Goal: Task Accomplishment & Management: Manage account settings

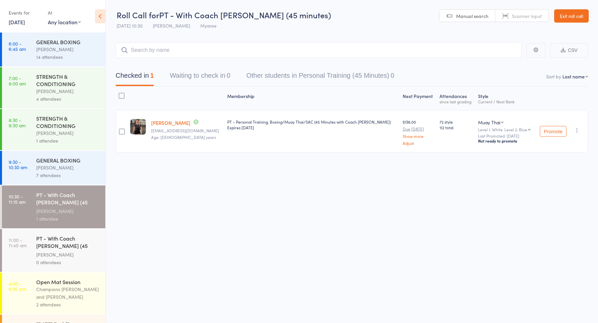
click at [19, 27] on div "Events for 15 Aug, 2025 15 Aug, 2025 August 2025 Sun Mon Tue Wed Thu Fri Sat 31…" at bounding box center [25, 17] width 33 height 20
click at [21, 22] on link "15 Aug, 2025" at bounding box center [17, 21] width 16 height 7
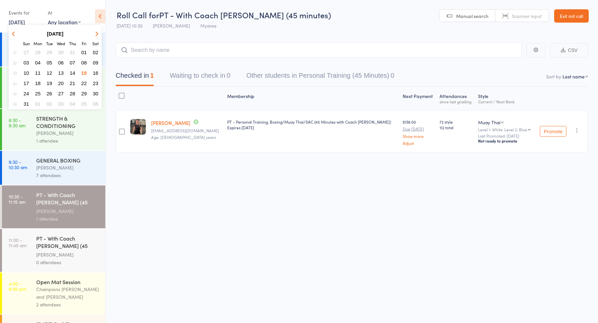
click at [38, 83] on span "18" at bounding box center [38, 83] width 6 height 6
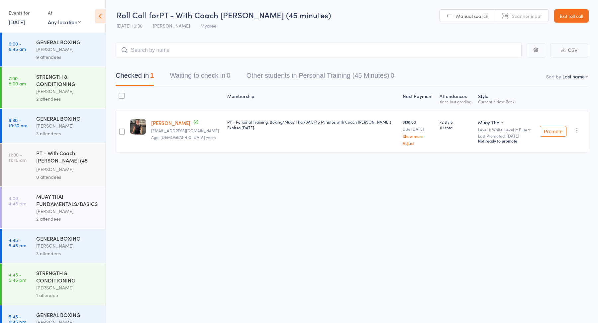
click at [45, 49] on div "Duran Singh" at bounding box center [67, 49] width 63 height 8
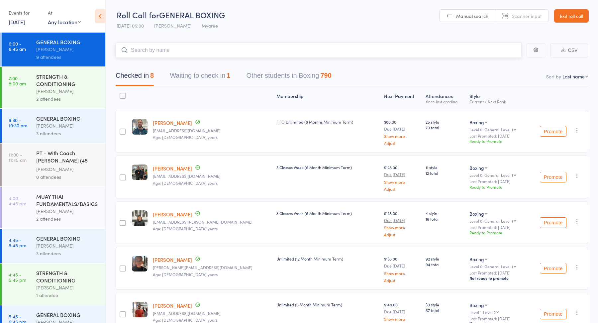
click at [209, 74] on button "Waiting to check in 1" at bounding box center [200, 77] width 60 height 18
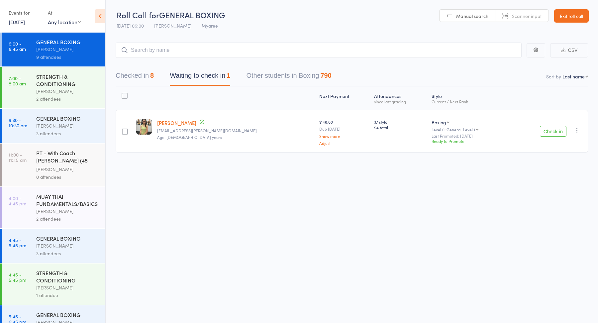
click at [73, 89] on div "Duran Singh" at bounding box center [67, 91] width 63 height 8
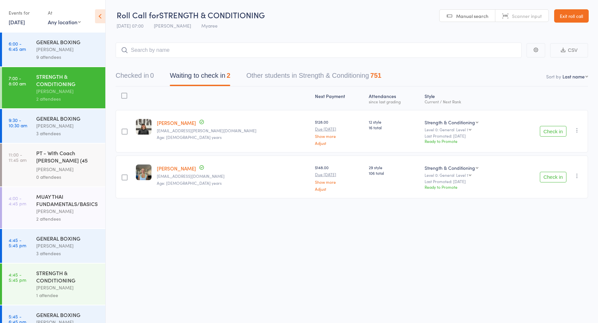
click at [553, 125] on div "Check in Check in Promote Send message Add Note Add Task Add Flag Remove Mark a…" at bounding box center [549, 131] width 77 height 43
click at [551, 129] on button "Check in" at bounding box center [553, 131] width 27 height 11
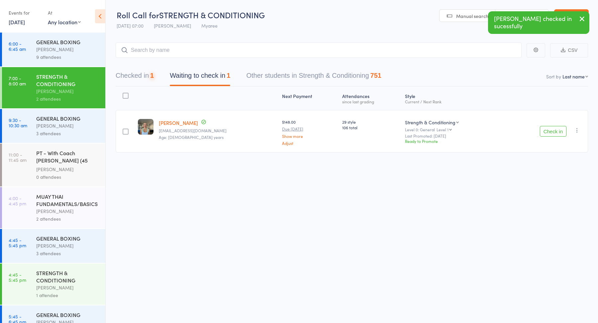
click at [551, 129] on button "Check in" at bounding box center [553, 131] width 27 height 11
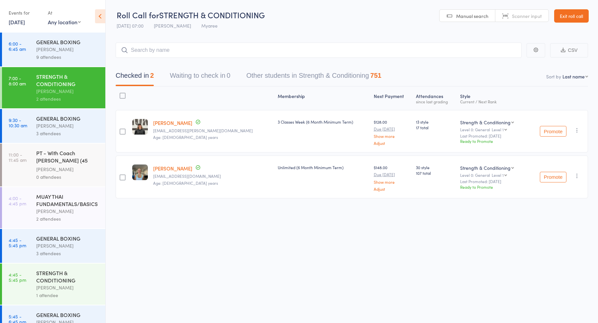
click at [36, 54] on link "6:00 - 6:45 am GENERAL BOXING Duran Singh 9 attendees" at bounding box center [53, 50] width 103 height 34
click at [49, 50] on div "Duran Singh" at bounding box center [67, 49] width 63 height 8
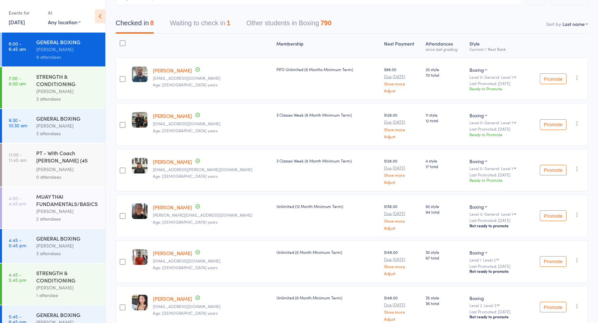
scroll to position [74, 0]
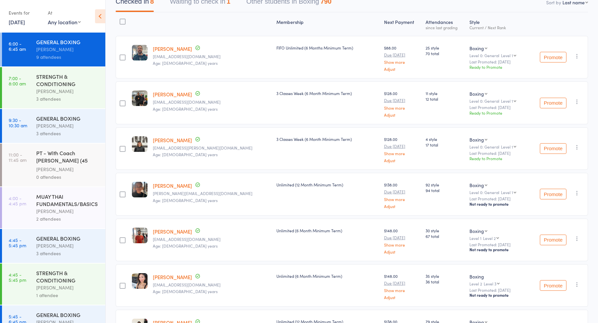
click at [162, 95] on link "[PERSON_NAME]" at bounding box center [172, 94] width 39 height 7
click at [61, 83] on div "STRENGTH & CONDITIONING" at bounding box center [67, 80] width 63 height 15
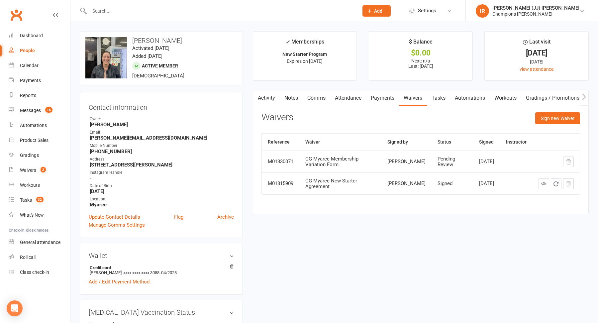
click at [167, 10] on input "text" at bounding box center [220, 10] width 266 height 9
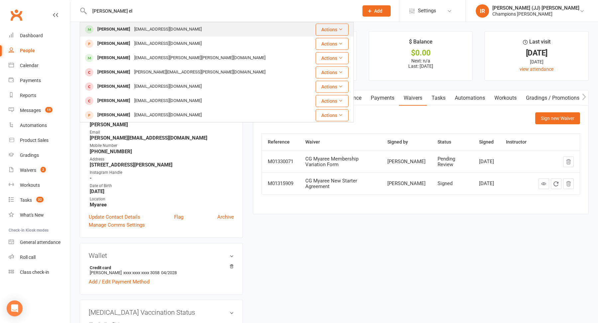
type input "sam el"
click at [135, 30] on div "samjellis99@gmail.com" at bounding box center [167, 30] width 71 height 10
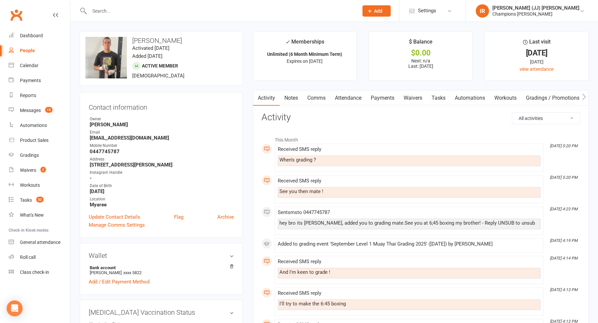
click at [311, 96] on link "Comms" at bounding box center [317, 97] width 28 height 15
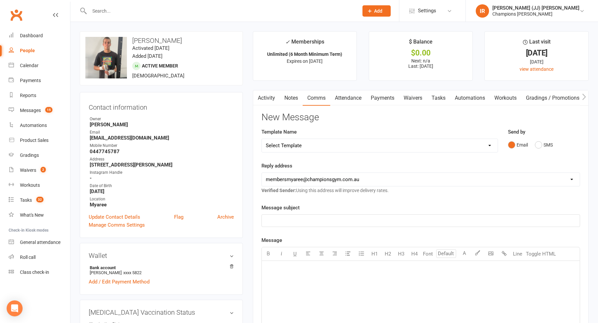
click at [380, 96] on link "Payments" at bounding box center [382, 97] width 33 height 15
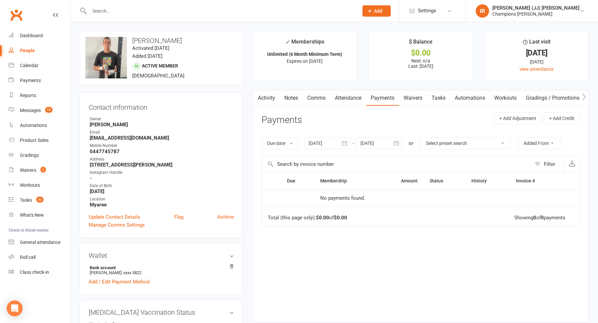
click at [314, 102] on link "Comms" at bounding box center [317, 97] width 28 height 15
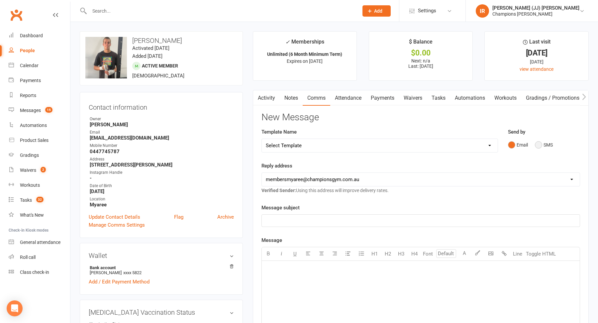
click at [539, 146] on button "SMS" at bounding box center [544, 144] width 18 height 13
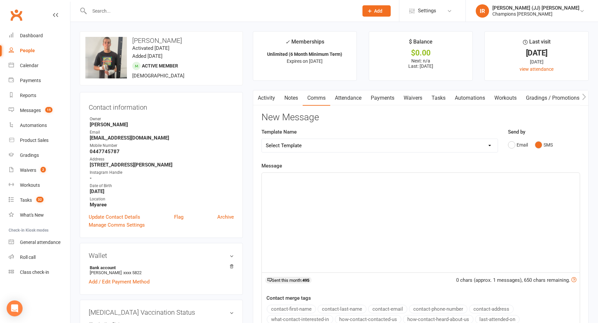
click at [413, 184] on div "﻿" at bounding box center [421, 223] width 318 height 100
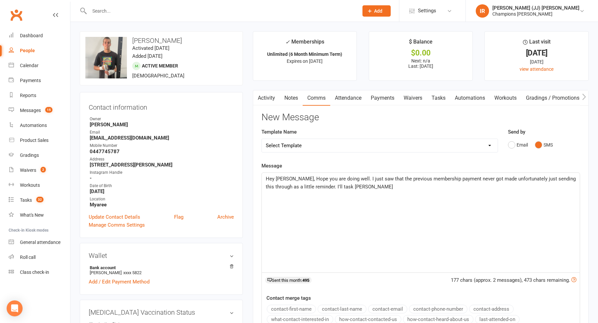
click at [314, 188] on span "Hey Sam, Hope you are doing well. I just saw that the previous membership payme…" at bounding box center [421, 183] width 311 height 14
drag, startPoint x: 314, startPoint y: 188, endPoint x: 336, endPoint y: 188, distance: 21.6
click at [329, 188] on span "Hey Sam, Hope you are doing well. I just saw that the previous membership payme…" at bounding box center [421, 183] width 311 height 14
click at [317, 187] on span "Hey Sam, Hope you are doing well. I just saw that the previous membership payme…" at bounding box center [421, 183] width 311 height 14
click at [314, 188] on span "Hey Sam, Hope you are doing well. I just saw that the previous membership payme…" at bounding box center [421, 183] width 311 height 14
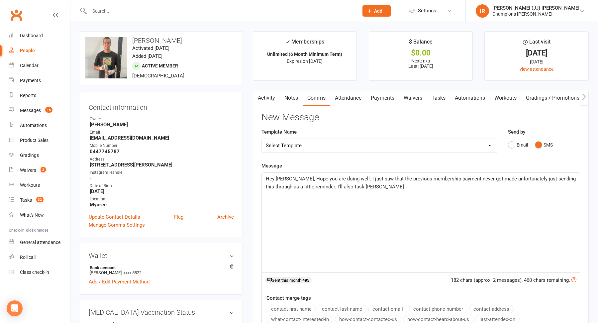
click at [382, 185] on p "Hey Sam, Hope you are doing well. I just saw that the previous membership payme…" at bounding box center [421, 183] width 310 height 16
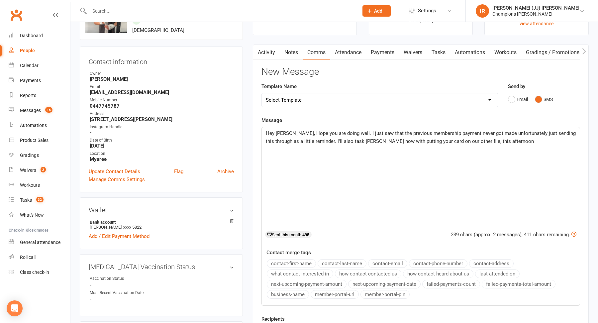
scroll to position [70, 0]
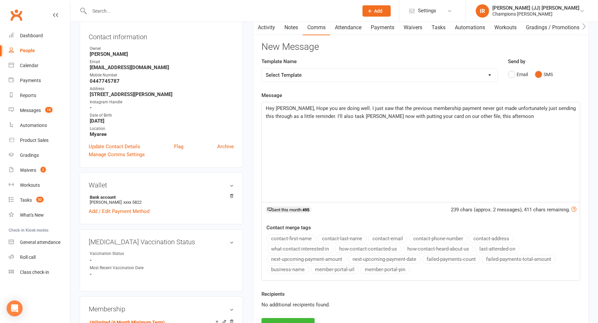
drag, startPoint x: 361, startPoint y: 118, endPoint x: 369, endPoint y: 126, distance: 11.3
click at [362, 118] on p "Hey Sam, Hope you are doing well. I just saw that the previous membership payme…" at bounding box center [421, 112] width 310 height 16
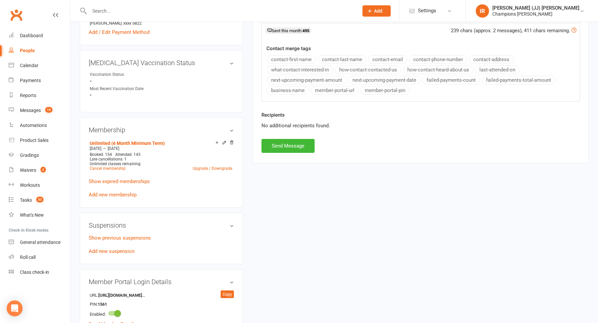
scroll to position [257, 0]
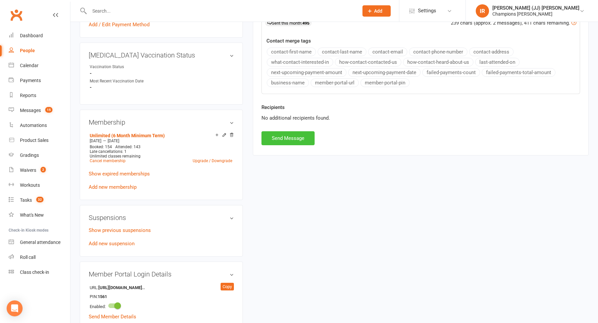
click at [276, 133] on button "Send Message" at bounding box center [287, 138] width 53 height 14
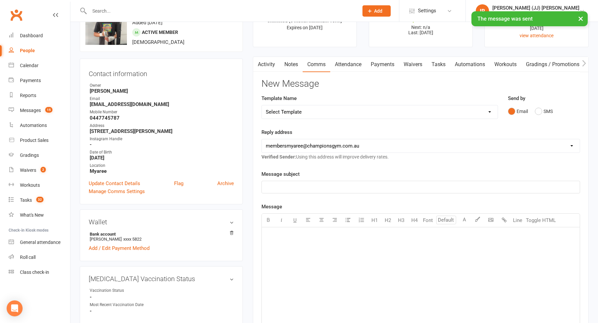
scroll to position [0, 0]
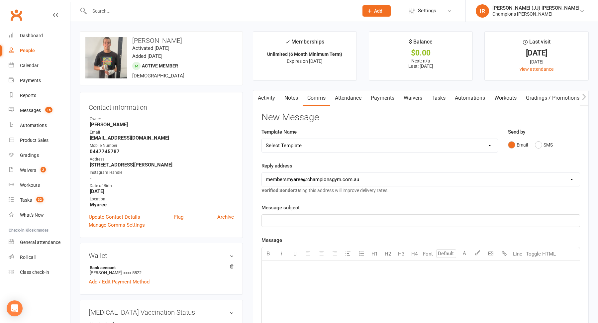
click at [141, 38] on h3 "Samuel Ellis" at bounding box center [161, 40] width 152 height 7
click at [142, 39] on h3 "Samuel Ellis" at bounding box center [161, 40] width 152 height 7
copy h3 "Samuel Ellis"
click at [231, 83] on div "upload photo change photo Samuel Ellis Activated 28 October, 2024 Added 28 Octo…" at bounding box center [161, 58] width 163 height 54
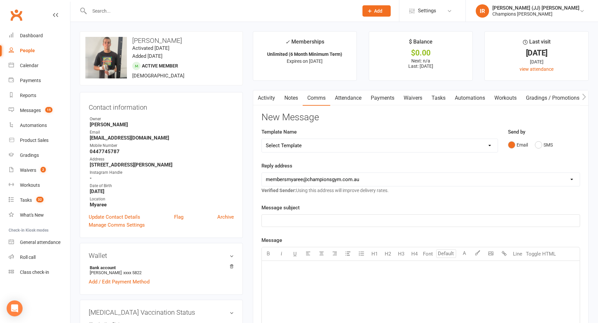
click at [198, 10] on input "text" at bounding box center [220, 10] width 266 height 9
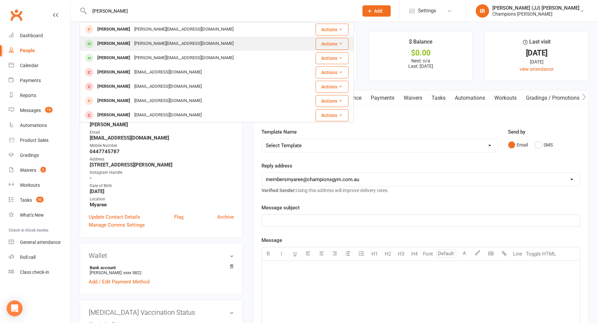
type input "rodrigo"
click at [186, 49] on div "Rodrigo Langenhin rodrigo.lanvas@hotmail.com" at bounding box center [190, 44] width 220 height 14
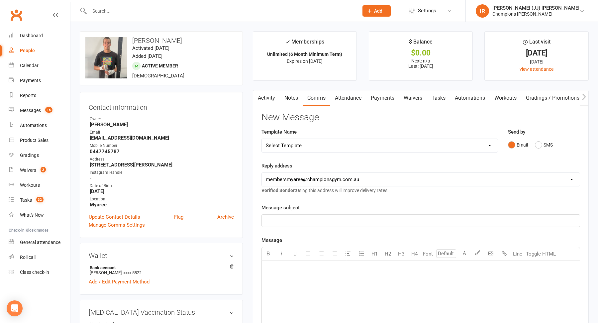
click at [241, 103] on div "Contact information Owner Owen Chandler Email samjellis99@gmail.com Mobile Numb…" at bounding box center [161, 165] width 163 height 146
click at [174, 9] on input "text" at bounding box center [220, 10] width 266 height 9
click at [180, 8] on input "text" at bounding box center [220, 10] width 266 height 9
paste input "[PERSON_NAME]"
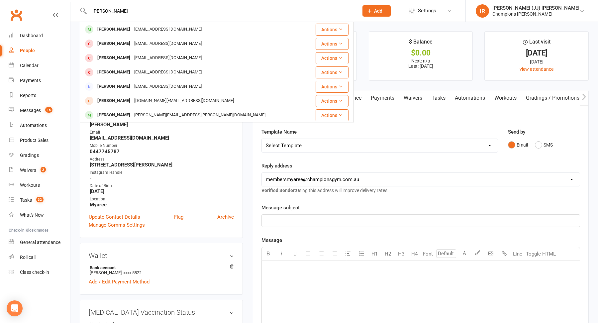
type input "Jono gri"
click at [137, 29] on div "[EMAIL_ADDRESS][DOMAIN_NAME]" at bounding box center [167, 30] width 71 height 10
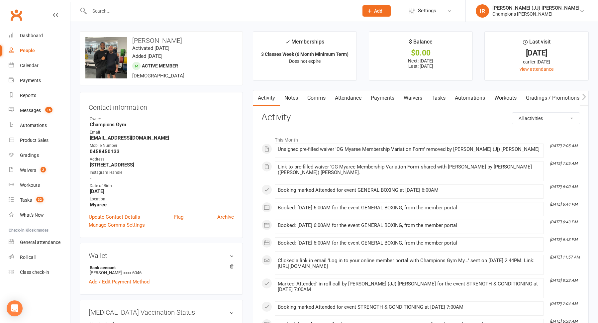
click at [385, 98] on link "Payments" at bounding box center [382, 97] width 33 height 15
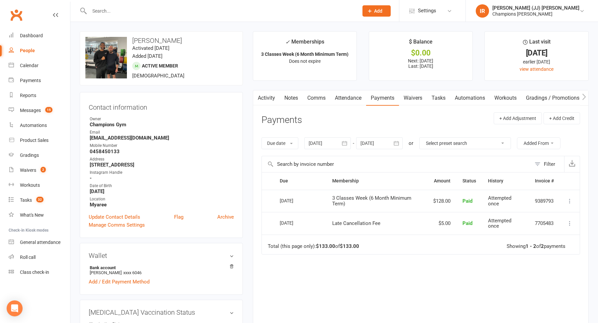
scroll to position [41, 0]
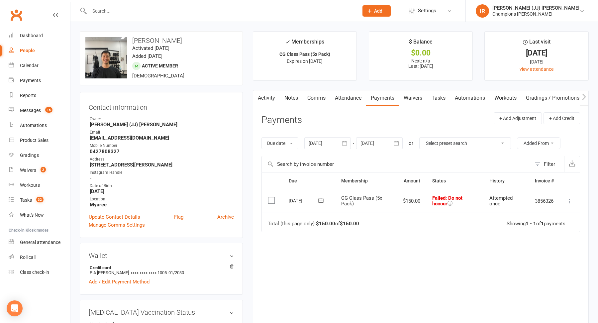
click at [183, 14] on input "text" at bounding box center [220, 10] width 266 height 9
click at [35, 94] on div "Reports" at bounding box center [28, 95] width 16 height 5
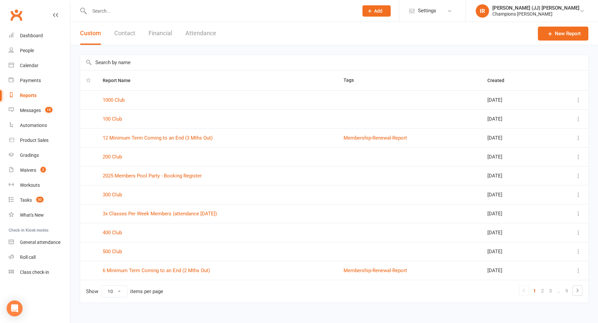
click at [155, 62] on input "text" at bounding box center [334, 62] width 508 height 15
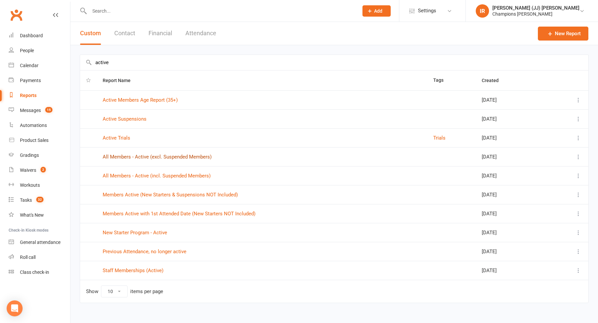
type input "active"
click at [168, 156] on link "All Members - Active (excl. Suspended Members)" at bounding box center [157, 157] width 109 height 6
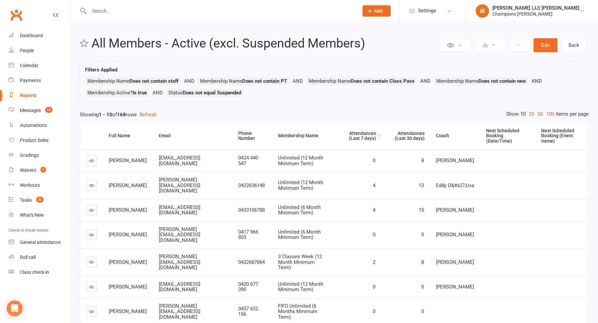
click at [370, 131] on div "Attendances (Last 7 days)" at bounding box center [357, 136] width 37 height 10
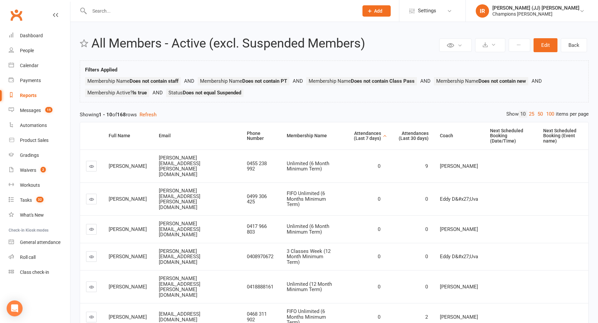
click at [370, 131] on div "Attendances (Last 7 days)" at bounding box center [364, 136] width 36 height 10
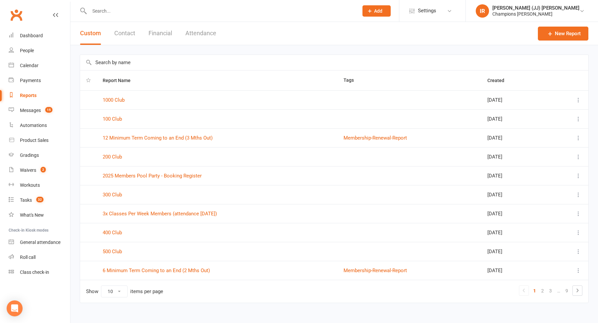
click at [157, 65] on input "text" at bounding box center [334, 62] width 508 height 15
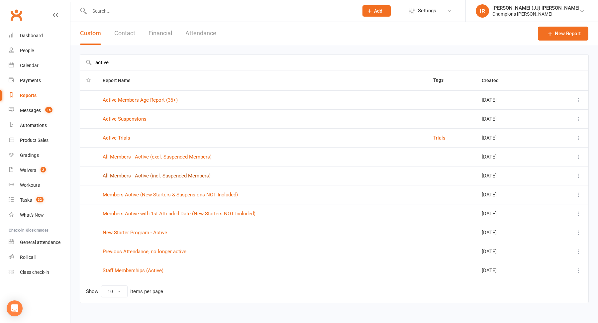
type input "active"
click at [173, 175] on link "All Members - Active (incl. Suspended Members)" at bounding box center [157, 176] width 108 height 6
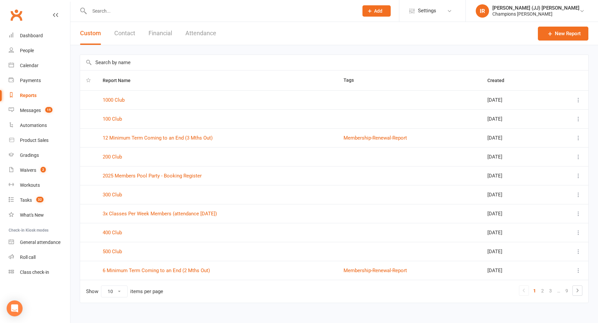
click at [114, 63] on input "text" at bounding box center [334, 62] width 508 height 15
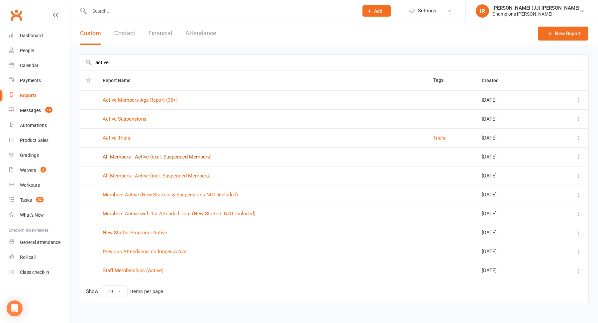
type input "active"
click at [169, 154] on link "All Members - Active (excl. Suspended Members)" at bounding box center [157, 157] width 109 height 6
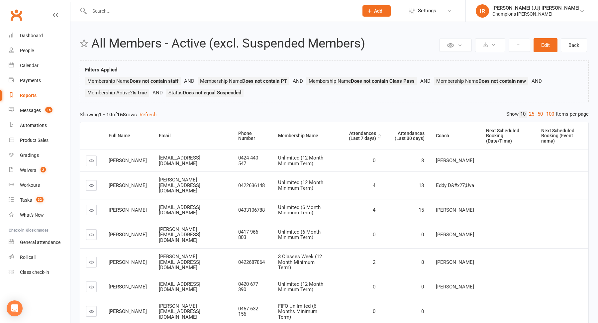
click at [356, 137] on div "Attendances (Last 7 days)" at bounding box center [357, 136] width 37 height 10
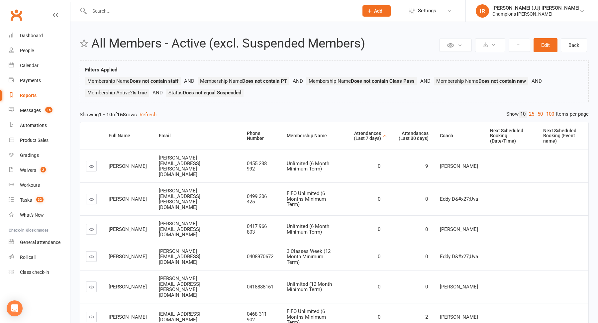
click at [373, 131] on div "Attendances (Last 7 days)" at bounding box center [364, 136] width 36 height 10
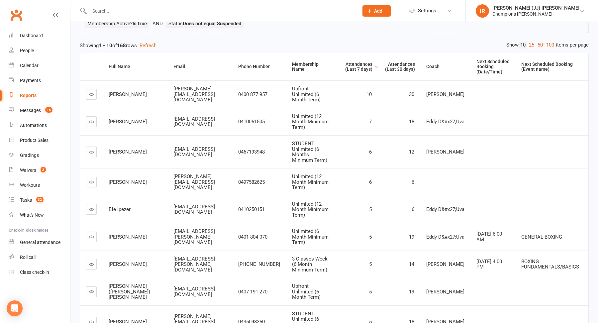
scroll to position [71, 0]
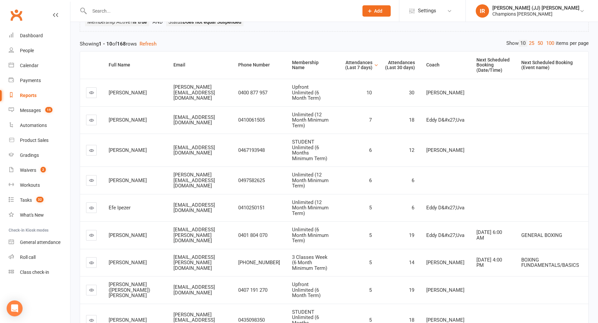
click at [286, 46] on div "Showing 1 - 10 of 168 rows Refresh" at bounding box center [334, 44] width 509 height 8
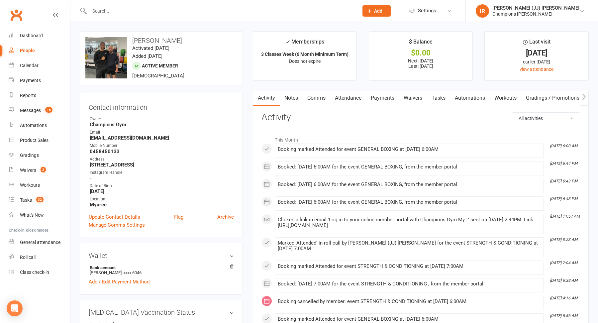
click at [409, 98] on link "Waivers" at bounding box center [413, 97] width 28 height 15
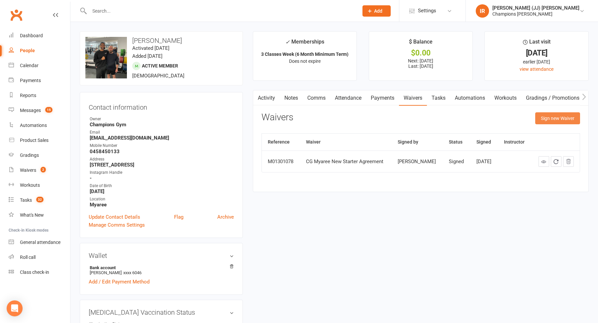
click at [551, 120] on button "Sign new Waiver" at bounding box center [557, 118] width 45 height 12
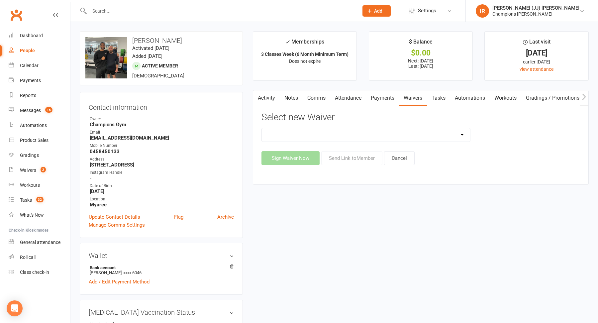
click at [327, 136] on select "Casual Waiver (STAFF ONLY) CG Myaree Cancellation Form CG Myaree Casual Waiver …" at bounding box center [366, 134] width 209 height 13
select select "8786"
click at [357, 158] on button "Send Link to Member" at bounding box center [351, 158] width 61 height 14
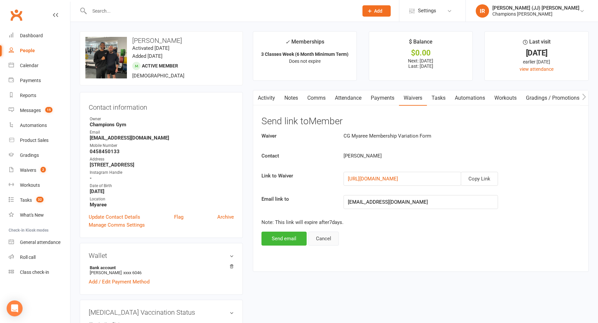
click at [326, 239] on button "Cancel" at bounding box center [323, 238] width 31 height 14
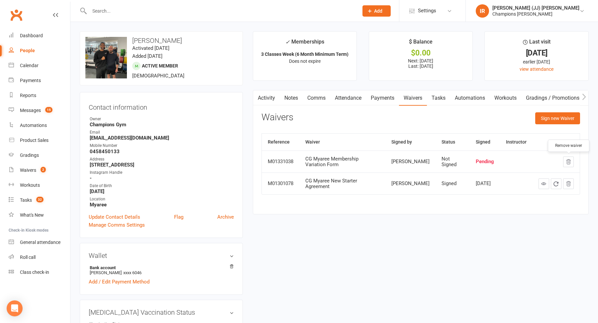
click at [567, 161] on icon "button" at bounding box center [568, 162] width 6 height 6
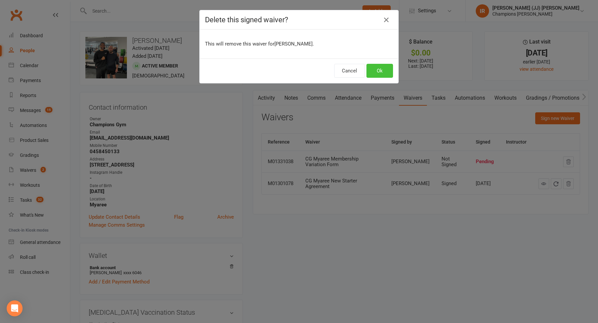
click at [383, 74] on button "Ok" at bounding box center [379, 71] width 27 height 14
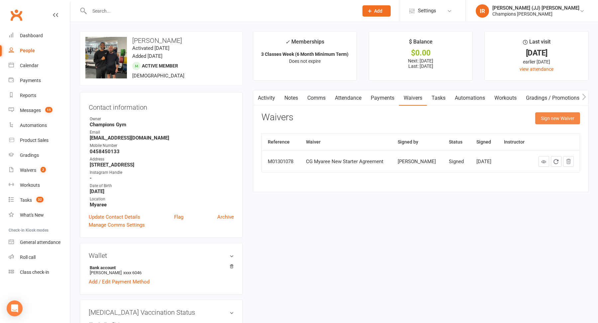
click at [552, 121] on button "Sign new Waiver" at bounding box center [557, 118] width 45 height 12
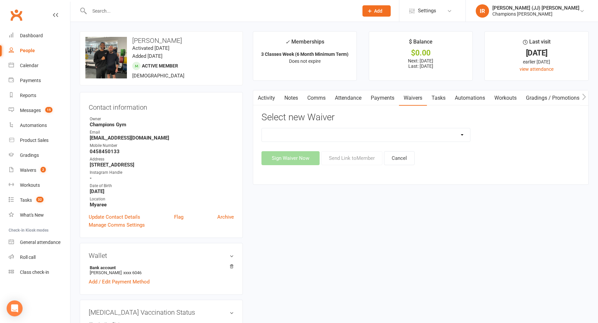
click at [311, 141] on div "Casual Waiver (STAFF ONLY) CG Myaree Cancellation Form CG Myaree Casual Waiver …" at bounding box center [420, 146] width 318 height 37
click at [311, 132] on select "Casual Waiver (STAFF ONLY) CG Myaree Cancellation Form CG Myaree Casual Waiver …" at bounding box center [366, 134] width 209 height 13
select select "8786"
click at [291, 157] on button "Sign Waiver Now" at bounding box center [290, 158] width 58 height 14
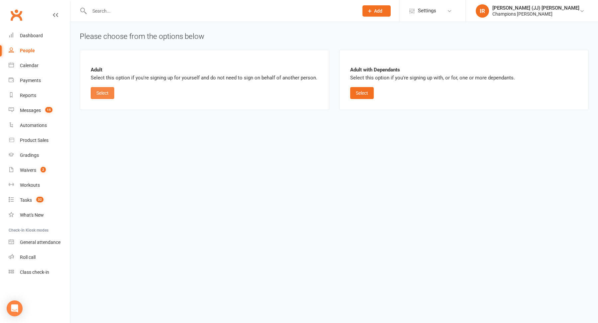
click at [99, 90] on button "Select" at bounding box center [103, 93] width 24 height 12
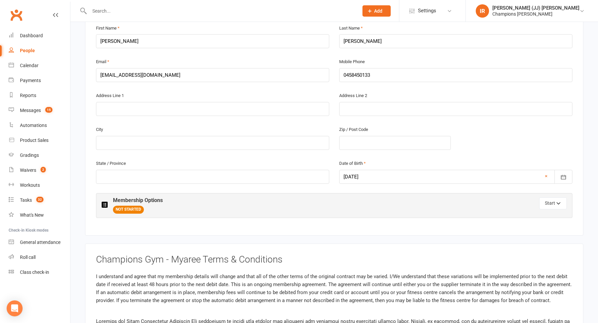
scroll to position [188, 0]
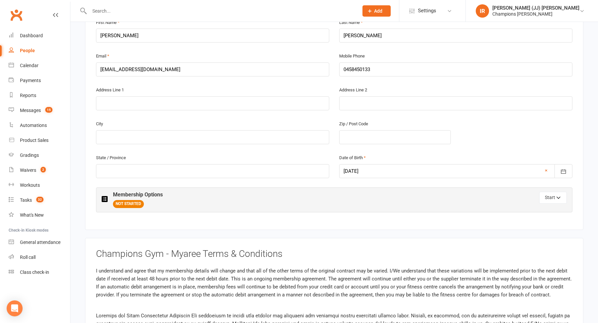
click at [137, 192] on h3 "Membership Options" at bounding box center [138, 195] width 50 height 6
click at [562, 194] on button "Start" at bounding box center [553, 198] width 28 height 12
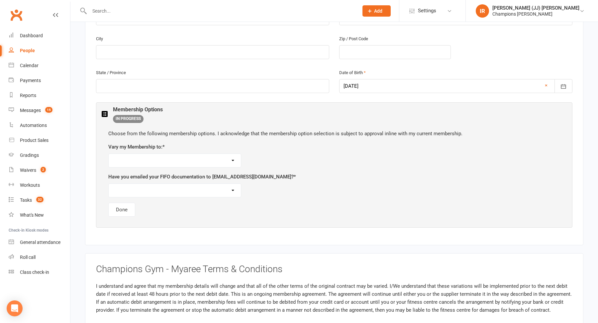
scroll to position [0, 0]
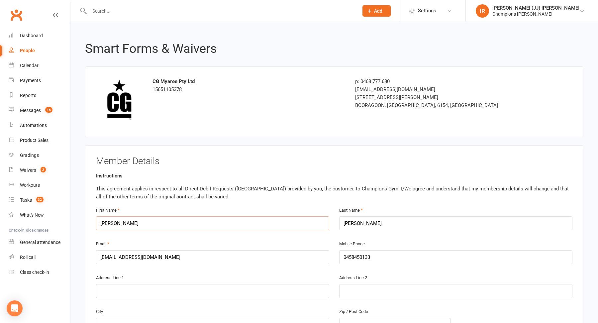
click at [124, 222] on input "[PERSON_NAME]" at bounding box center [212, 223] width 233 height 14
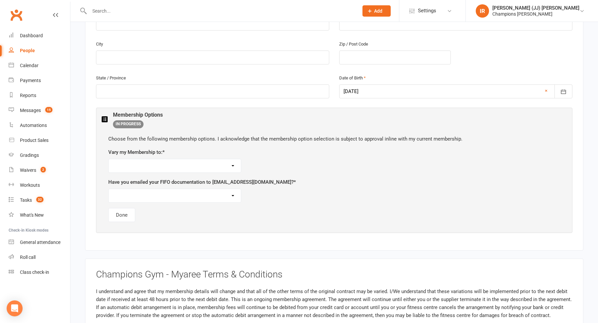
scroll to position [277, 0]
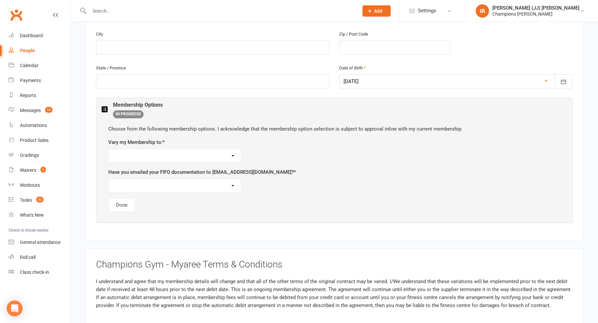
click at [180, 153] on select "Unlimited 12 Month Upfront Membership ($3380) Unlimited ($69 per week) 12 Month…" at bounding box center [175, 155] width 132 height 13
click at [161, 149] on select "Unlimited 12 Month Upfront Membership ($3380) Unlimited ($69 per week) 12 Month…" at bounding box center [175, 155] width 132 height 13
click at [194, 144] on div "Vary my Membership to: * Unlimited 12 Month Upfront Membership ($3380) Unlimite…" at bounding box center [334, 150] width 452 height 25
click at [190, 155] on select "Unlimited 12 Month Upfront Membership ($3380) Unlimited ($69 per week) 12 Month…" at bounding box center [175, 155] width 132 height 13
select select "Unlimited ($74 per week) 6 Month Minimum Term"
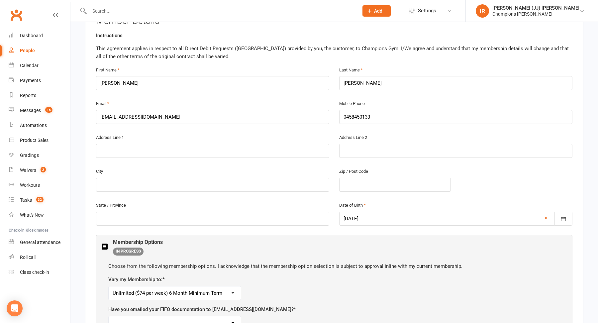
scroll to position [144, 0]
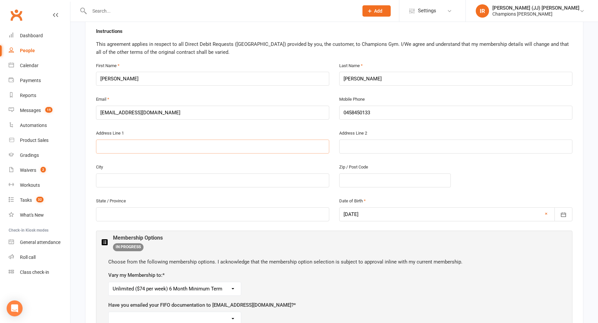
click at [140, 143] on input "text" at bounding box center [212, 146] width 233 height 14
type input "44 Attfield Street"
type input "Fremantle"
type input "6160"
type input "western Australia"
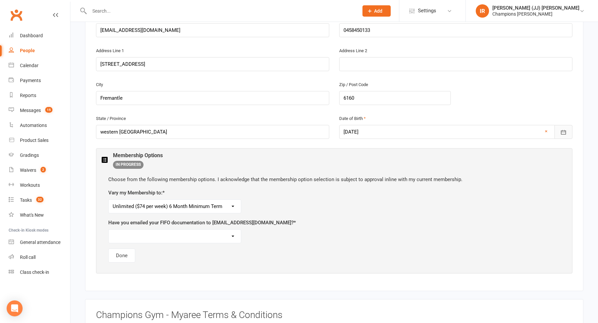
scroll to position [229, 0]
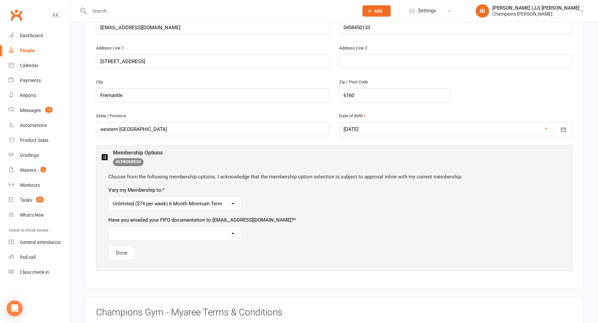
click at [171, 234] on select "Yes No, I am not choosing a FIFO membership" at bounding box center [175, 233] width 132 height 13
select select "Yes"
click at [126, 253] on button "Done" at bounding box center [121, 253] width 27 height 14
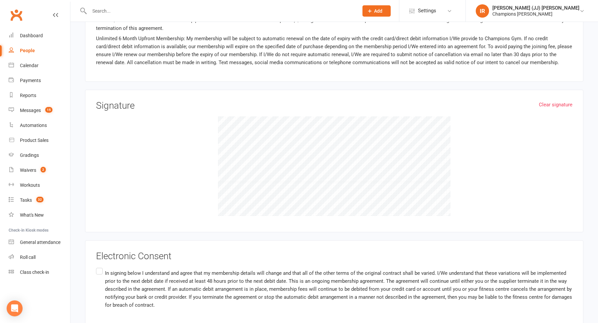
scroll to position [606, 0]
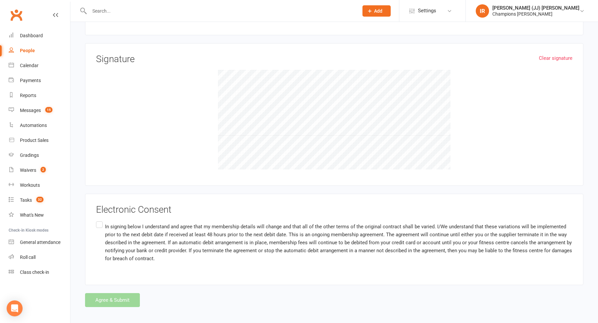
drag, startPoint x: 126, startPoint y: 216, endPoint x: 121, endPoint y: 216, distance: 5.3
click at [121, 216] on div "Electronic Consent In signing below I understand and agree that my membership d…" at bounding box center [334, 240] width 476 height 70
click at [96, 220] on label "In signing below I understand and agree that my membership details will change …" at bounding box center [334, 242] width 476 height 45
click at [96, 220] on input "In signing below I understand and agree that my membership details will change …" at bounding box center [98, 220] width 4 height 0
click at [103, 295] on button "Agree & Submit" at bounding box center [112, 300] width 55 height 14
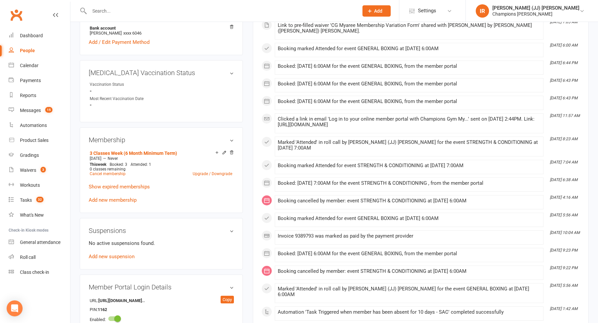
scroll to position [241, 0]
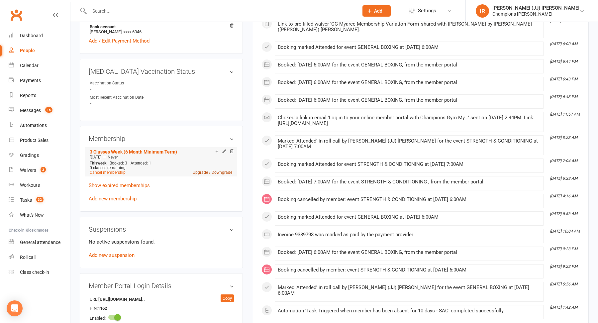
click at [201, 170] on link "Upgrade / Downgrade" at bounding box center [213, 172] width 40 height 5
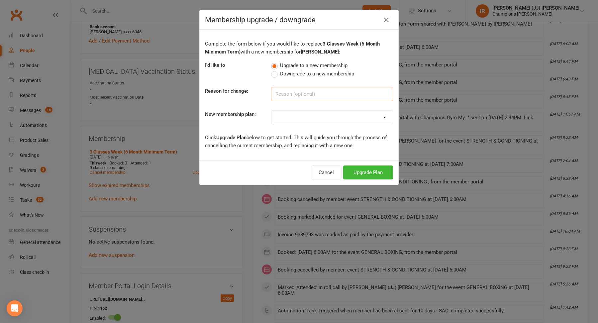
click at [309, 92] on input at bounding box center [332, 94] width 122 height 14
click at [344, 111] on select "New Starter Program FIFO New Starter Program Unlimited (12 Month Minimum Term) …" at bounding box center [331, 117] width 121 height 13
select select "3"
click at [344, 97] on input at bounding box center [332, 94] width 122 height 14
click at [364, 167] on button "Upgrade Plan" at bounding box center [368, 172] width 50 height 14
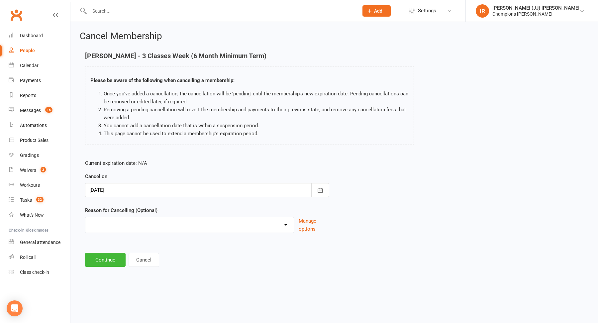
click at [188, 224] on select "Club Transfer Cooling off Period (within 7 days) Debt Collection Downgrade of M…" at bounding box center [189, 223] width 208 height 13
select select "11"
click at [111, 257] on button "Continue" at bounding box center [105, 260] width 41 height 14
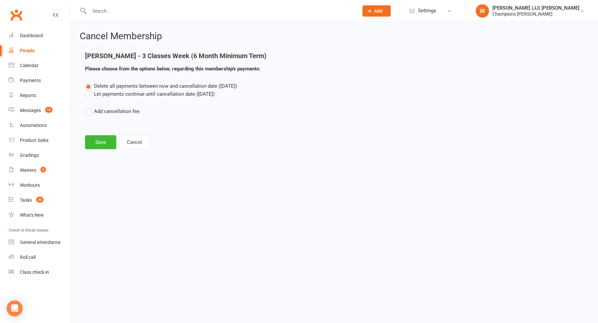
click at [138, 95] on label "Let payments continue until cancellation date (Aug 18, 2025)" at bounding box center [150, 94] width 130 height 8
click at [89, 90] on input "Let payments continue until cancellation date (Aug 18, 2025)" at bounding box center [87, 90] width 4 height 0
click at [137, 83] on label "Delete all payments between now and cancellation date (Aug 18, 2025)" at bounding box center [161, 86] width 152 height 8
click at [89, 82] on input "Delete all payments between now and cancellation date (Aug 18, 2025)" at bounding box center [87, 82] width 4 height 0
click at [102, 144] on button "Save" at bounding box center [100, 142] width 31 height 14
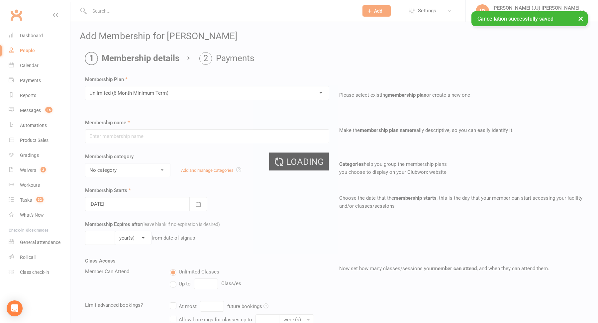
type input "Unlimited (6 Month Minimum Term)"
select select "8"
select select "1"
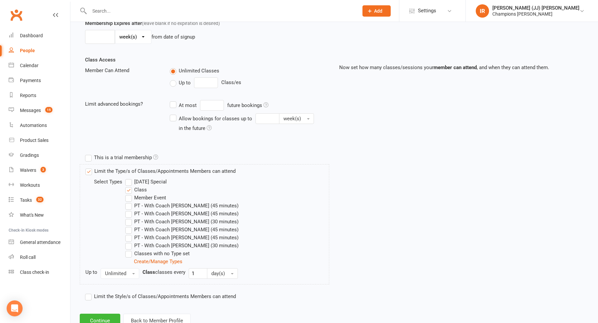
scroll to position [222, 0]
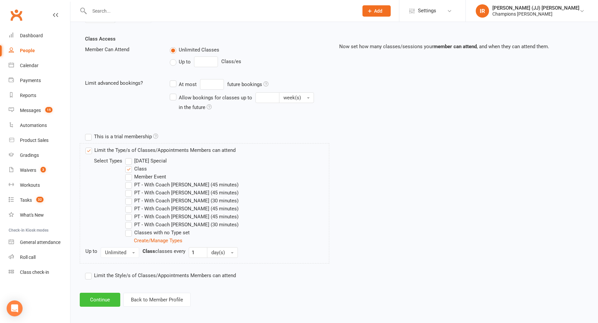
click at [90, 298] on button "Continue" at bounding box center [100, 300] width 41 height 14
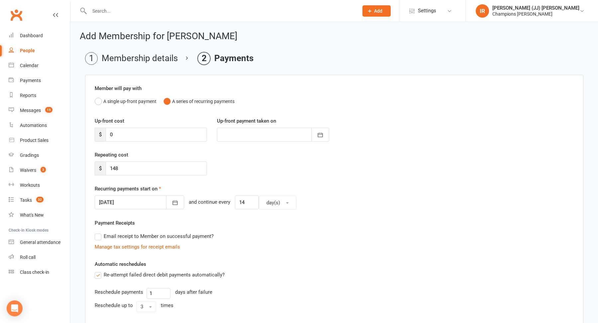
scroll to position [14, 0]
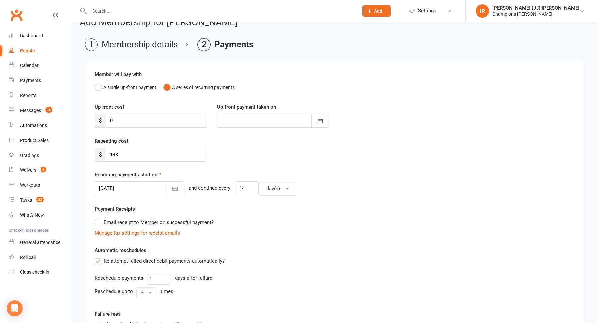
click at [131, 189] on div at bounding box center [139, 188] width 89 height 14
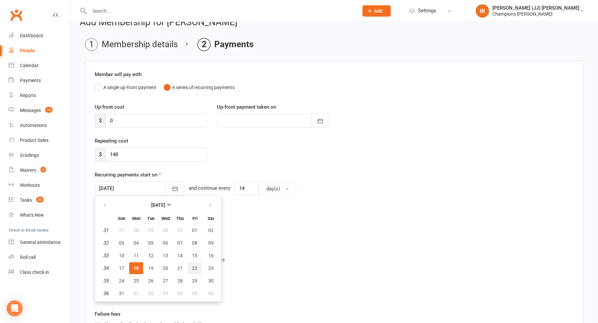
click at [193, 268] on span "22" at bounding box center [194, 267] width 5 height 5
type input "22 Aug 2025"
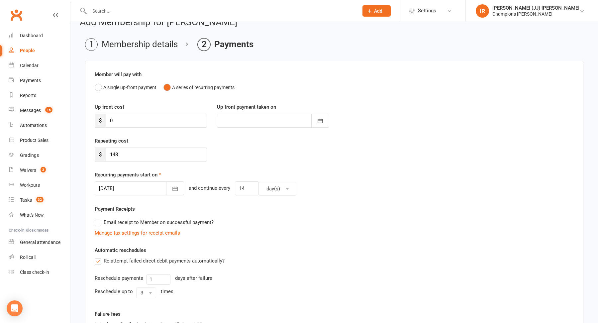
click at [133, 190] on div at bounding box center [139, 188] width 89 height 14
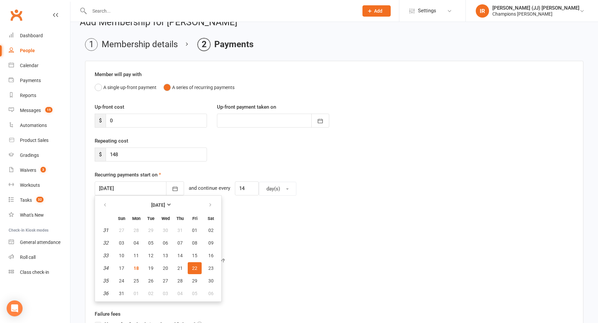
click at [193, 265] on span "22" at bounding box center [194, 267] width 5 height 5
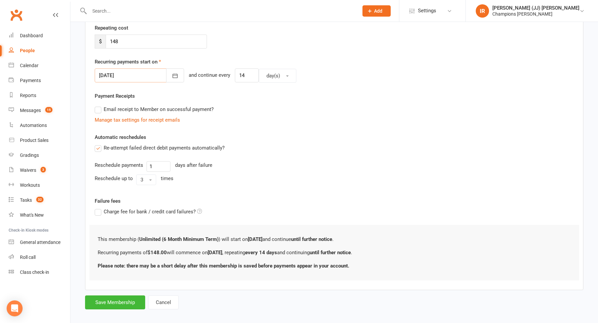
scroll to position [132, 0]
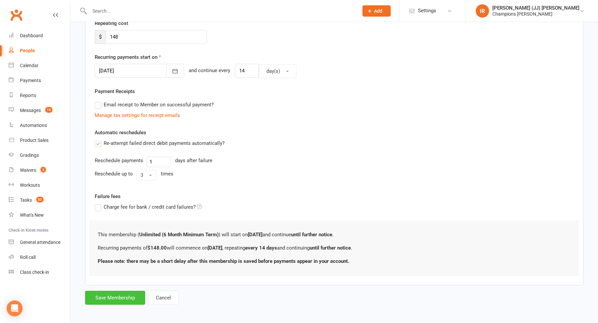
click at [109, 301] on button "Save Membership" at bounding box center [115, 298] width 60 height 14
click at [109, 294] on form "Member will pay with A single up-front payment A series of recurring payments U…" at bounding box center [334, 123] width 498 height 361
